Goal: Task Accomplishment & Management: Complete application form

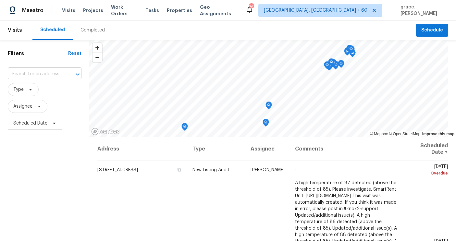
click at [50, 76] on input "text" at bounding box center [36, 74] width 56 height 10
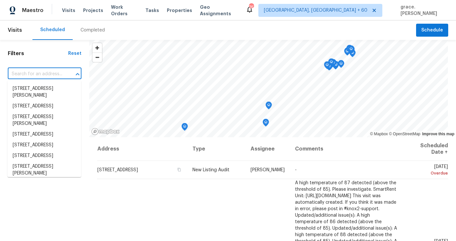
paste input "[STREET_ADDRESS][US_STATE]"
type input "[STREET_ADDRESS][US_STATE]"
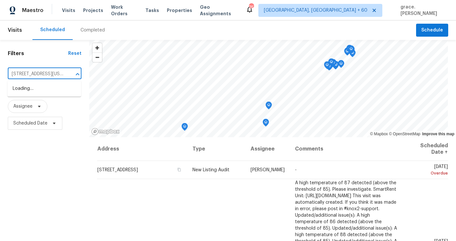
scroll to position [0, 50]
click at [52, 89] on li "[STREET_ADDRESS][US_STATE]" at bounding box center [44, 92] width 74 height 18
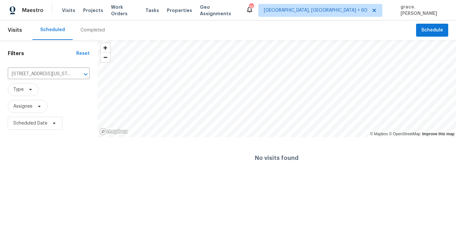
click at [85, 32] on div "Completed" at bounding box center [93, 30] width 24 height 6
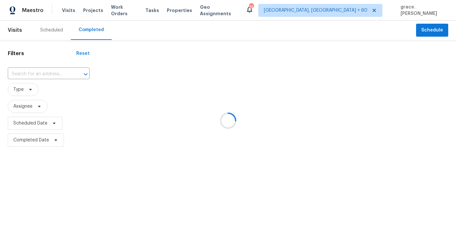
click at [47, 75] on div at bounding box center [228, 120] width 456 height 241
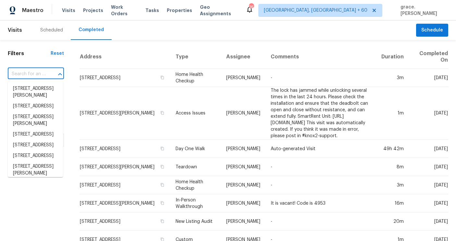
click at [40, 75] on input "text" at bounding box center [27, 74] width 38 height 10
paste input "[STREET_ADDRESS][US_STATE]"
type input "[STREET_ADDRESS][US_STATE]"
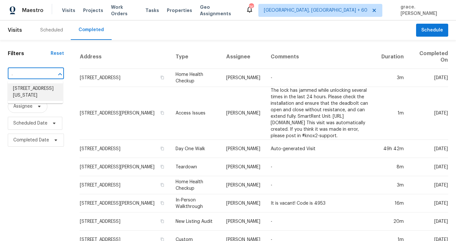
click at [46, 86] on li "[STREET_ADDRESS][US_STATE]" at bounding box center [35, 92] width 55 height 18
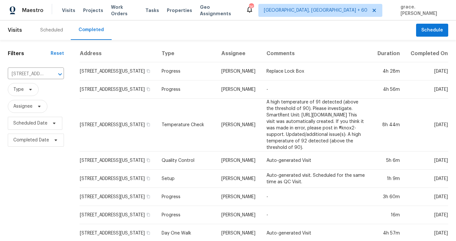
click at [48, 29] on div "Scheduled" at bounding box center [51, 30] width 23 height 6
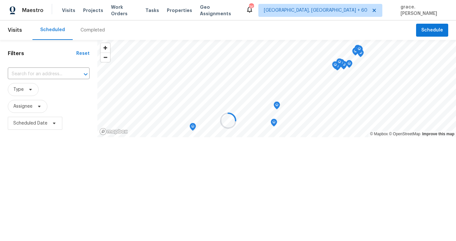
click at [38, 77] on div at bounding box center [228, 120] width 456 height 241
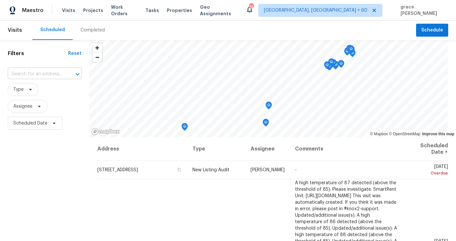
click at [33, 73] on input "text" at bounding box center [36, 74] width 56 height 10
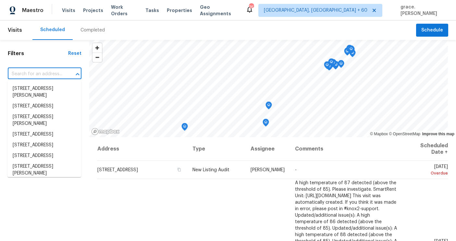
paste input "[STREET_ADDRESS][US_STATE]"
type input "[STREET_ADDRESS][US_STATE]"
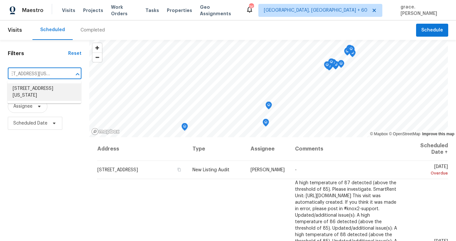
click at [38, 88] on li "[STREET_ADDRESS][US_STATE]" at bounding box center [44, 92] width 74 height 18
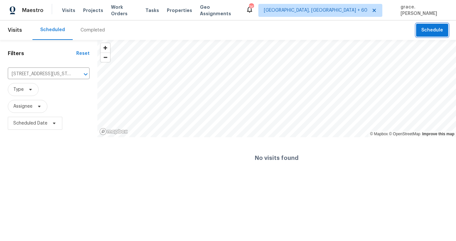
click at [440, 27] on span "Schedule" at bounding box center [433, 30] width 22 height 8
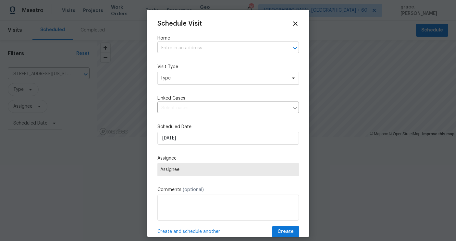
click at [190, 49] on input "text" at bounding box center [219, 48] width 123 height 10
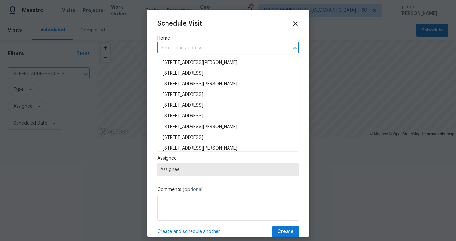
paste input "[STREET_ADDRESS][US_STATE]"
type input "[STREET_ADDRESS][US_STATE]"
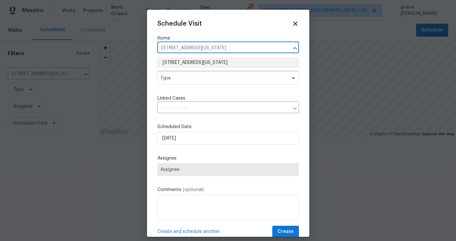
click at [189, 62] on li "[STREET_ADDRESS][US_STATE]" at bounding box center [229, 62] width 142 height 11
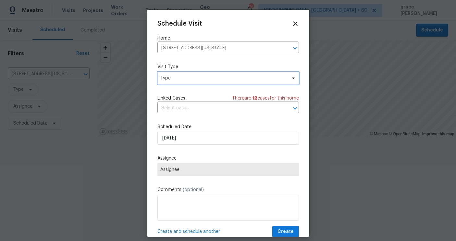
click at [199, 80] on span "Type" at bounding box center [223, 78] width 126 height 6
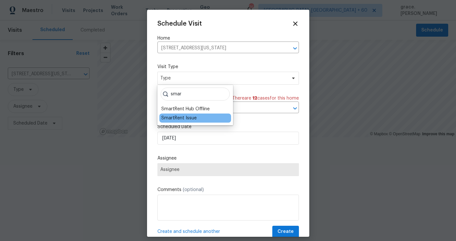
type input "smar"
click at [201, 119] on div "SmartRent Issue" at bounding box center [196, 118] width 72 height 9
click at [190, 119] on div "SmartRent Issue" at bounding box center [178, 118] width 35 height 6
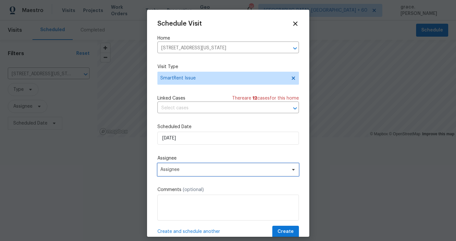
click at [193, 167] on span "Assignee" at bounding box center [229, 169] width 142 height 13
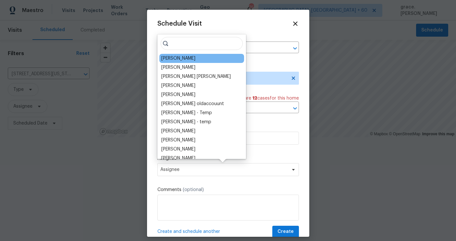
click at [189, 60] on div "[PERSON_NAME]" at bounding box center [202, 58] width 85 height 9
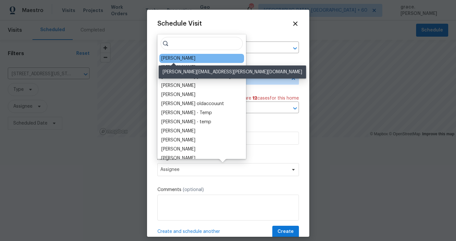
click at [167, 60] on div "[PERSON_NAME]" at bounding box center [178, 58] width 34 height 6
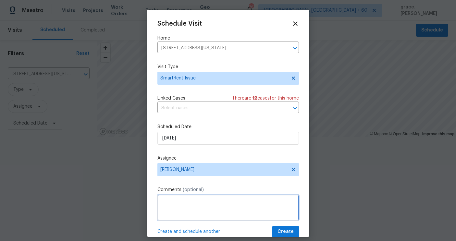
click at [198, 218] on textarea at bounding box center [229, 208] width 142 height 26
click at [212, 203] on textarea "To enrich screen reader interactions, please activate Accessibility in Grammarl…" at bounding box center [229, 208] width 142 height 26
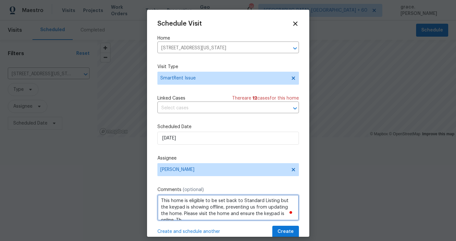
scroll to position [3, 0]
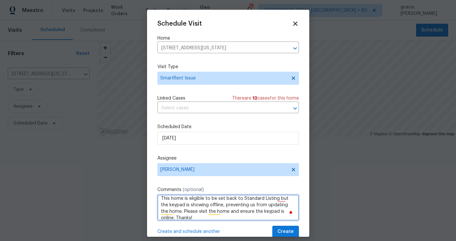
type textarea "This home is eligible to be set back to Standard Listing but the keypad is show…"
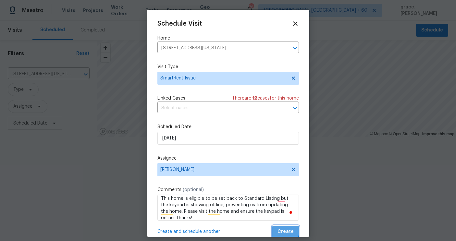
click at [283, 230] on span "Create" at bounding box center [286, 232] width 16 height 8
